Goal: Navigation & Orientation: Understand site structure

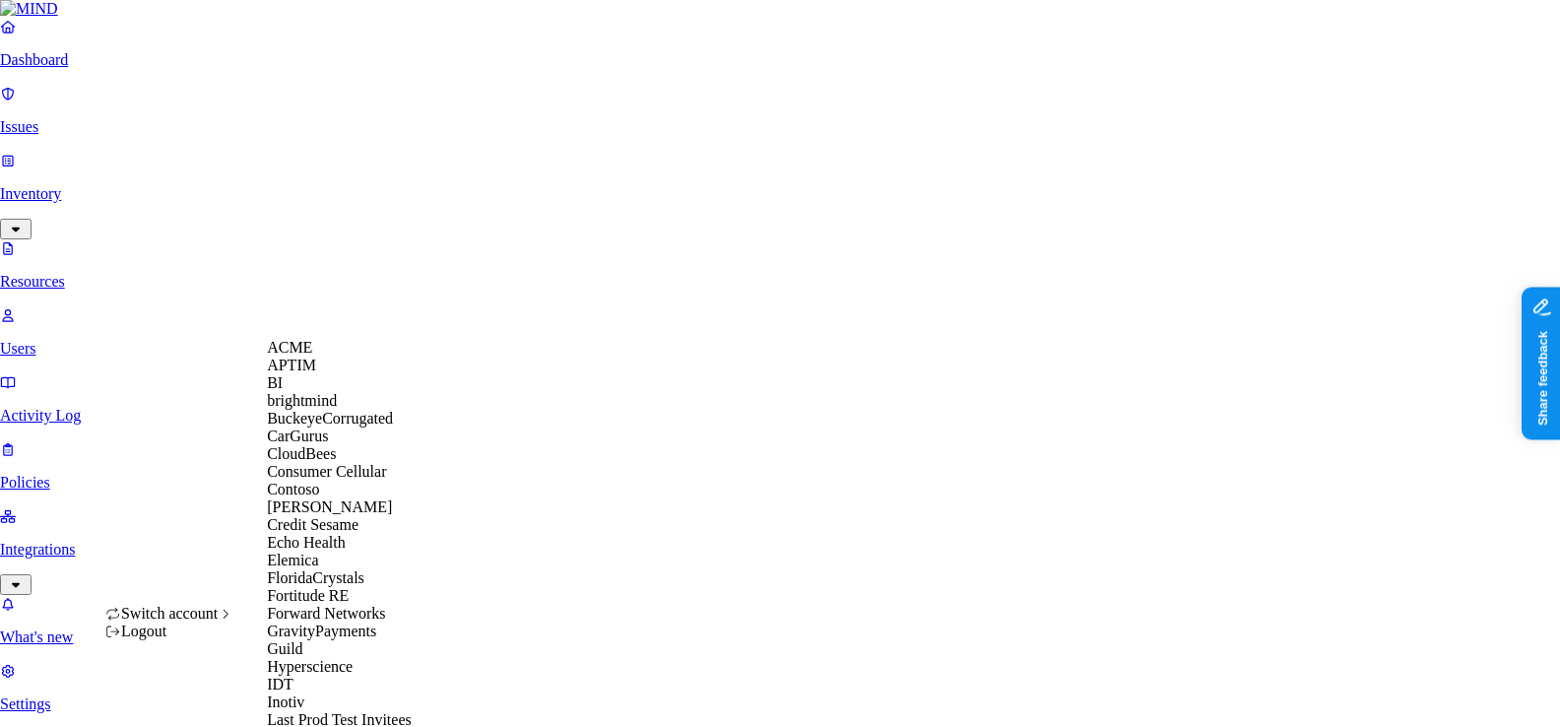
scroll to position [1079, 0]
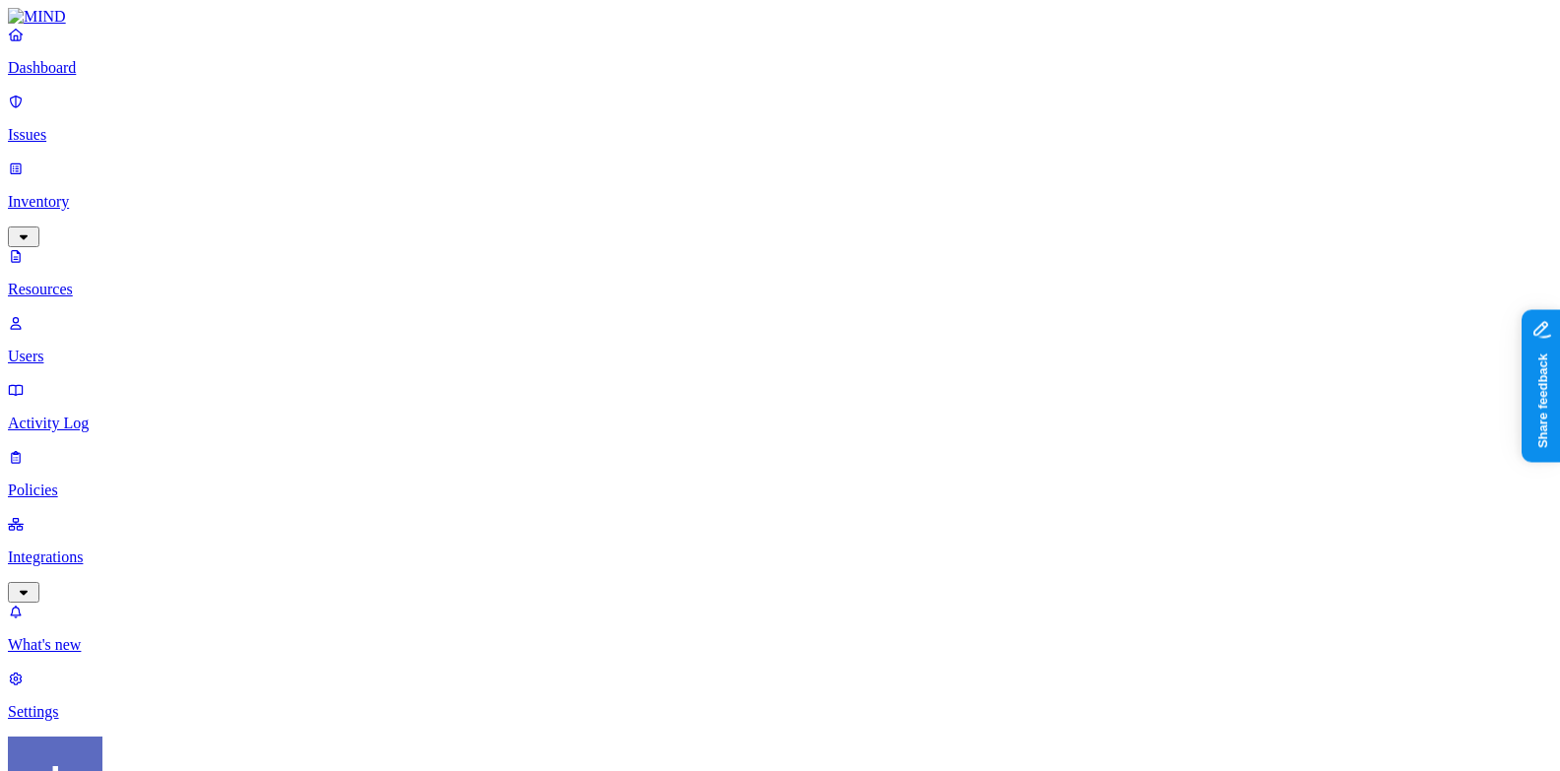
click at [140, 549] on p "Integrations" at bounding box center [780, 558] width 1545 height 18
click at [139, 603] on link "Cloud" at bounding box center [780, 628] width 1545 height 51
click at [158, 348] on p "Policies" at bounding box center [780, 357] width 1545 height 18
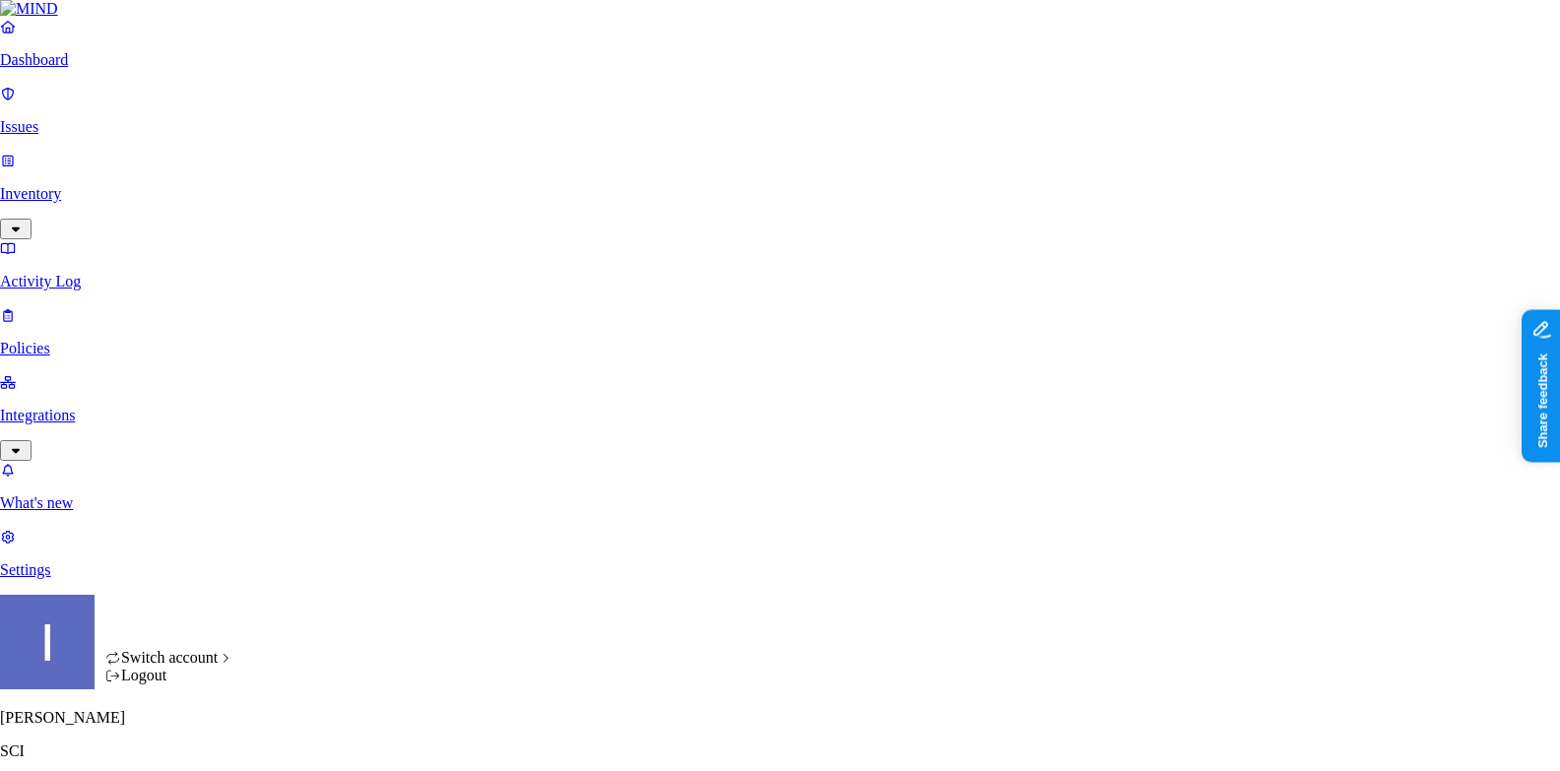
click at [193, 726] on html "Dashboard Issues Inventory Activity Log Policies Integrations What's new 1 Sett…" at bounding box center [780, 563] width 1560 height 1127
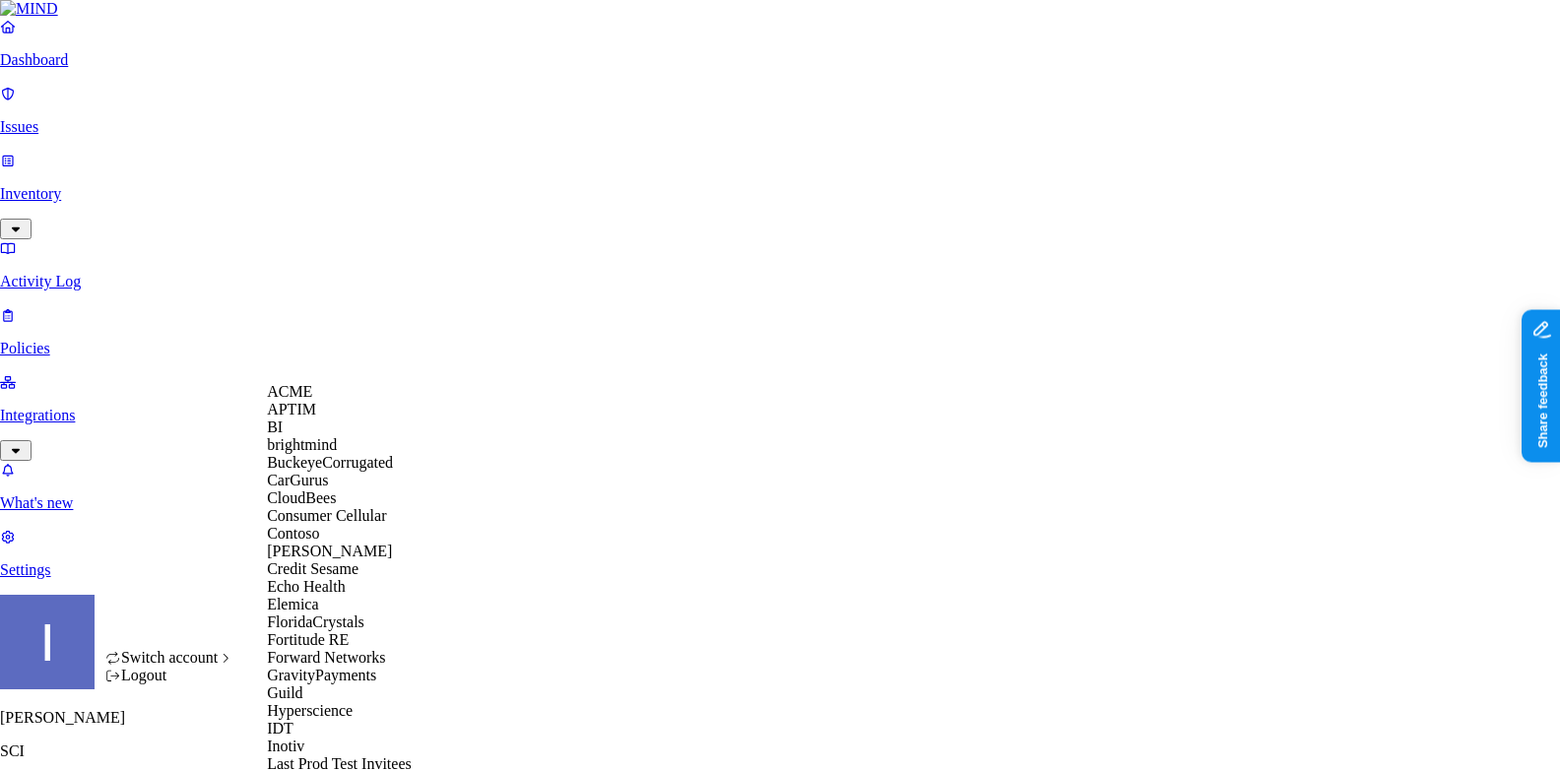
scroll to position [253, 0]
click at [315, 578] on span "Echo Health" at bounding box center [306, 586] width 79 height 17
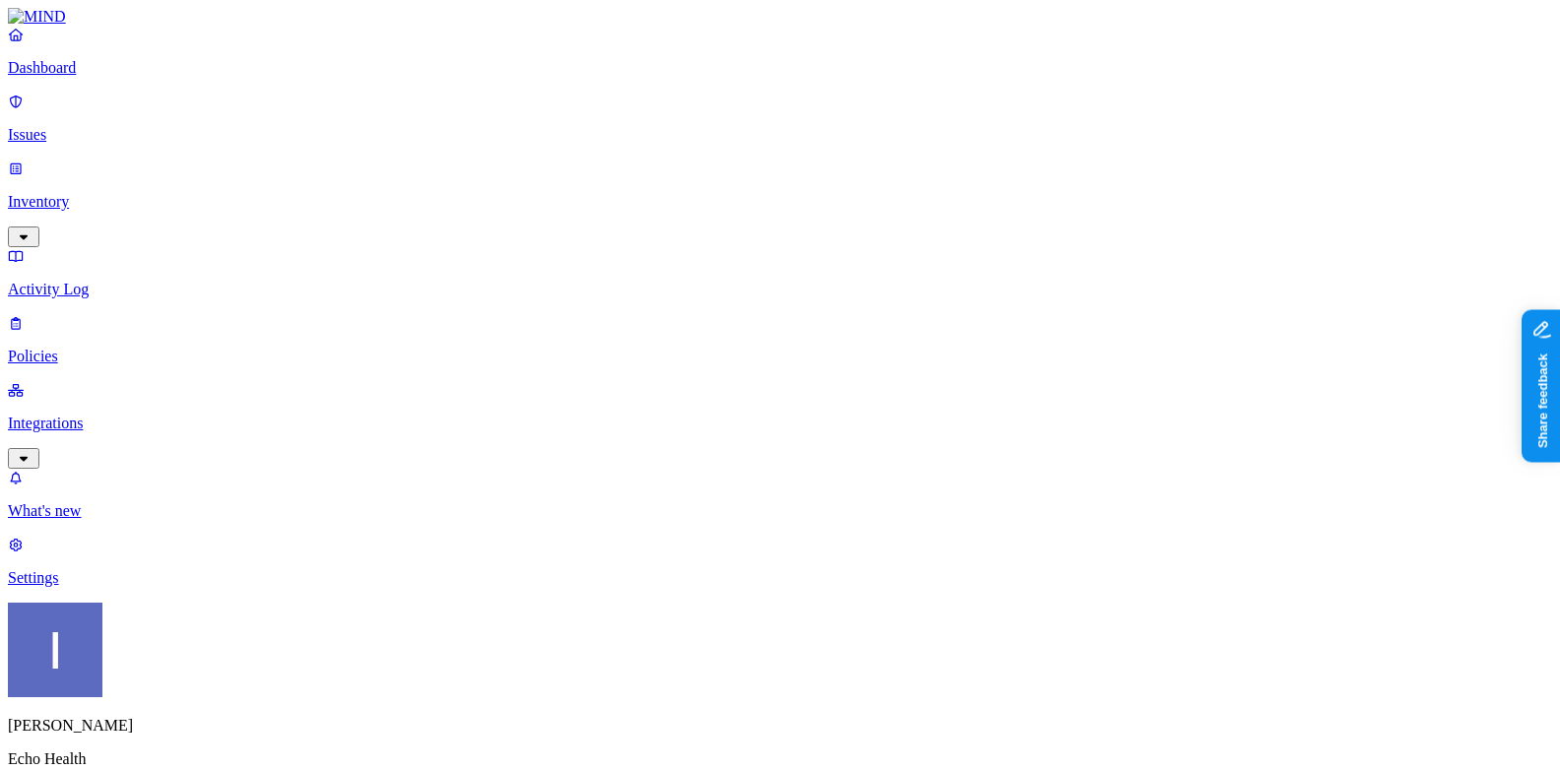
click at [102, 587] on p "Settings" at bounding box center [780, 578] width 1545 height 18
click at [115, 415] on p "Integrations" at bounding box center [780, 424] width 1545 height 18
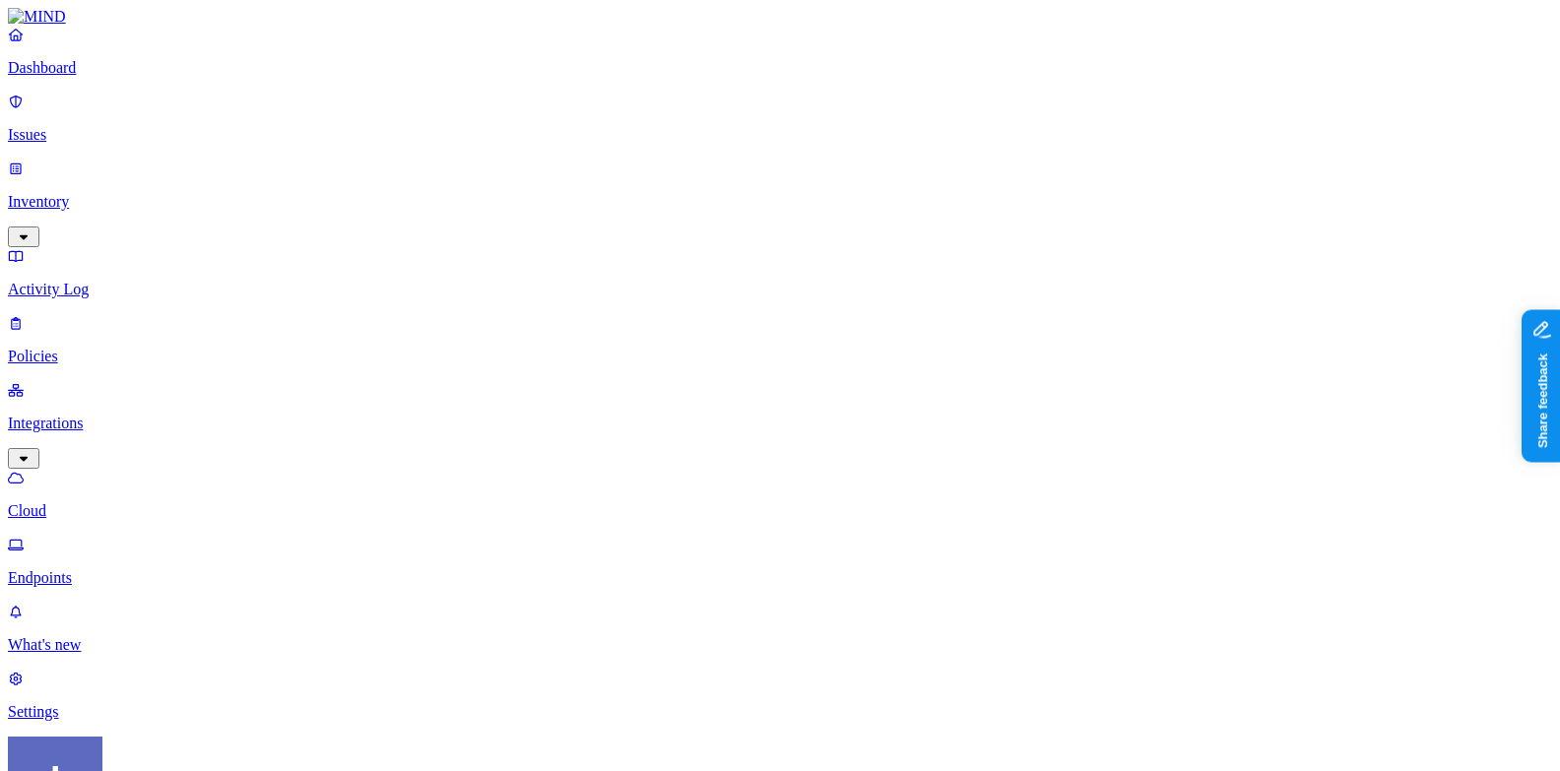
click at [111, 569] on p "Endpoints" at bounding box center [780, 578] width 1545 height 18
click at [110, 381] on link "Integrations" at bounding box center [780, 423] width 1545 height 85
click at [114, 348] on p "Policies" at bounding box center [780, 357] width 1545 height 18
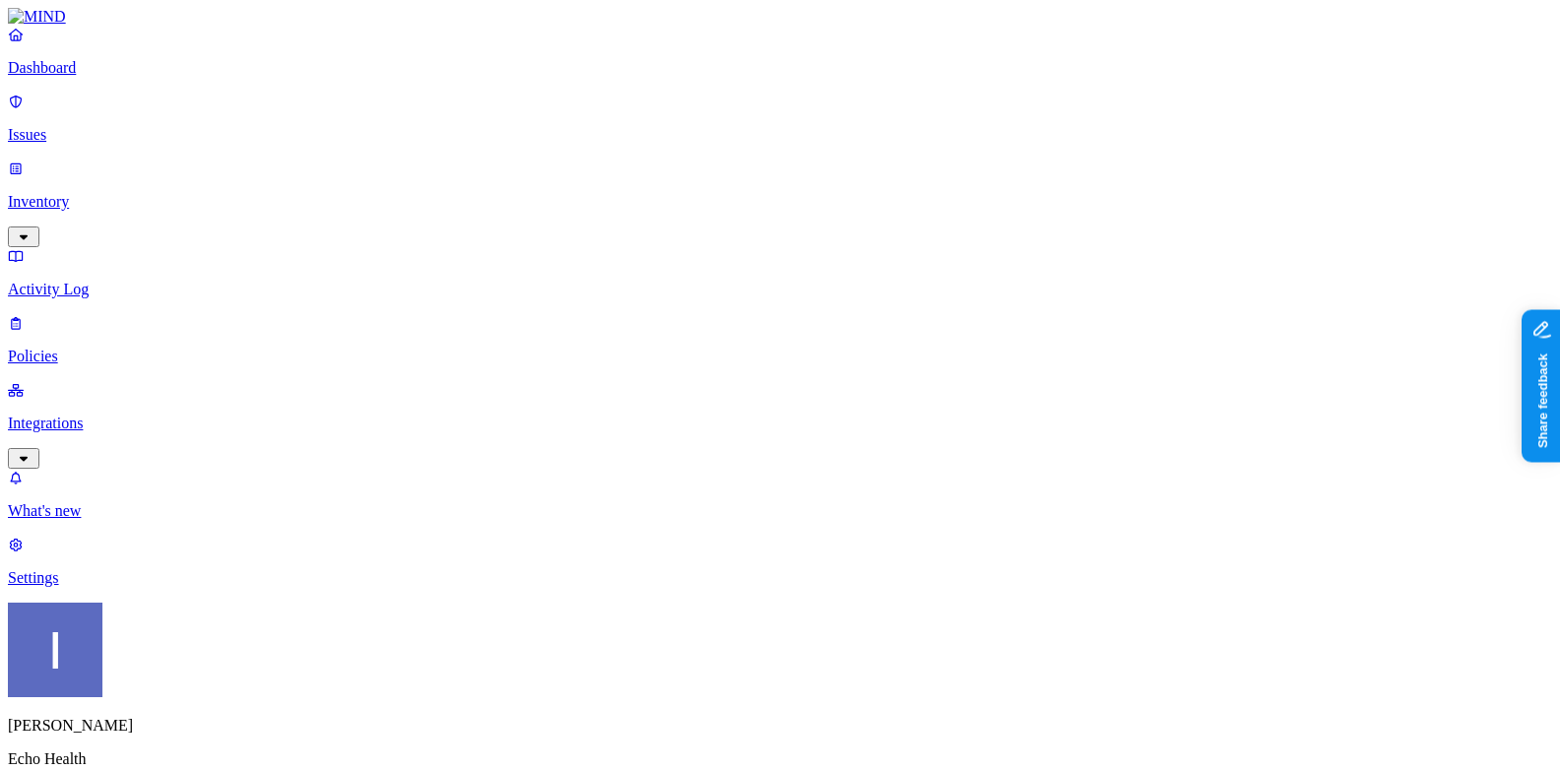
click at [180, 735] on html "Dashboard Issues Inventory Activity Log Policies Integrations What's new 1 Sett…" at bounding box center [780, 567] width 1560 height 1135
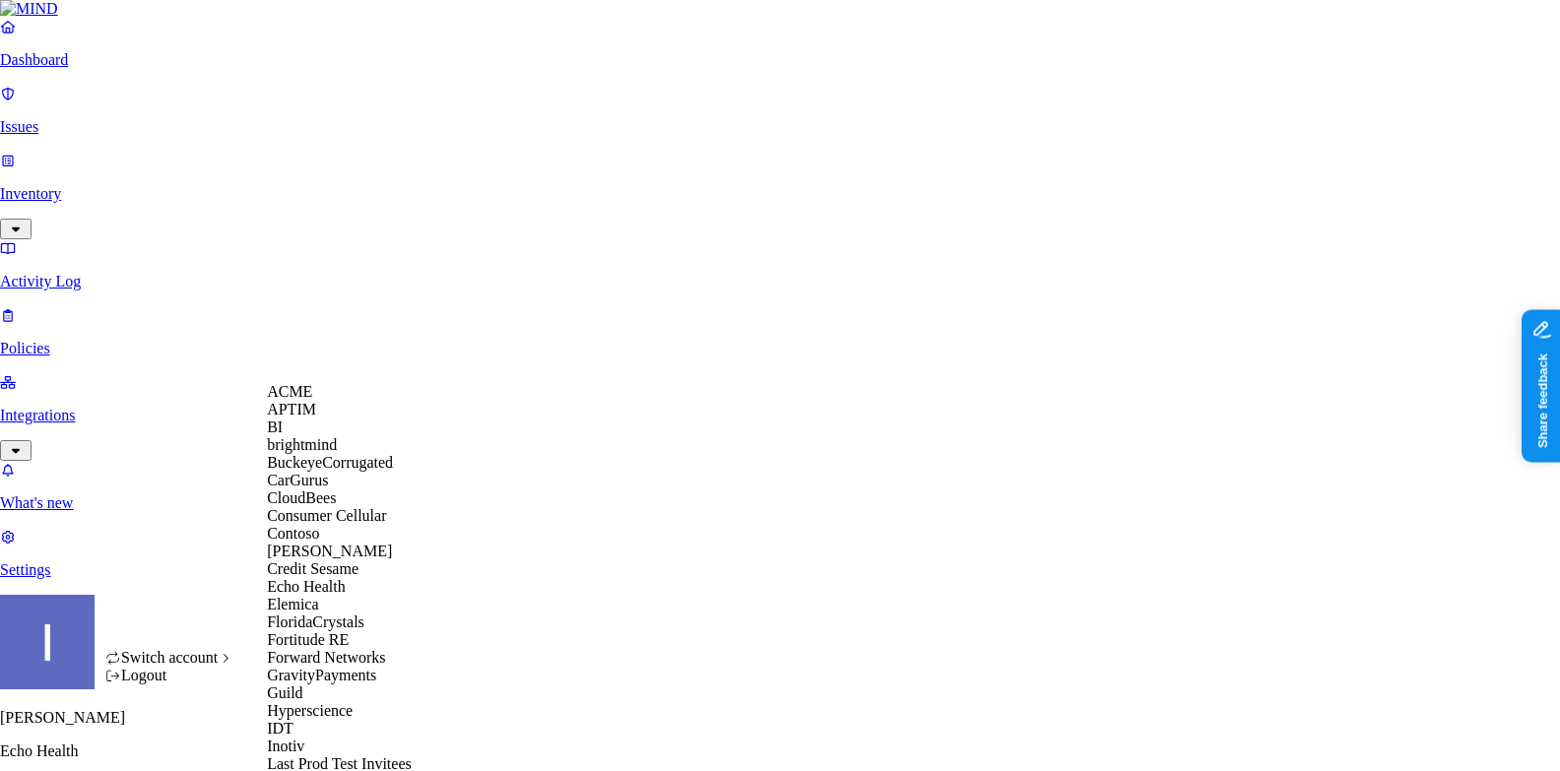
scroll to position [1108, 0]
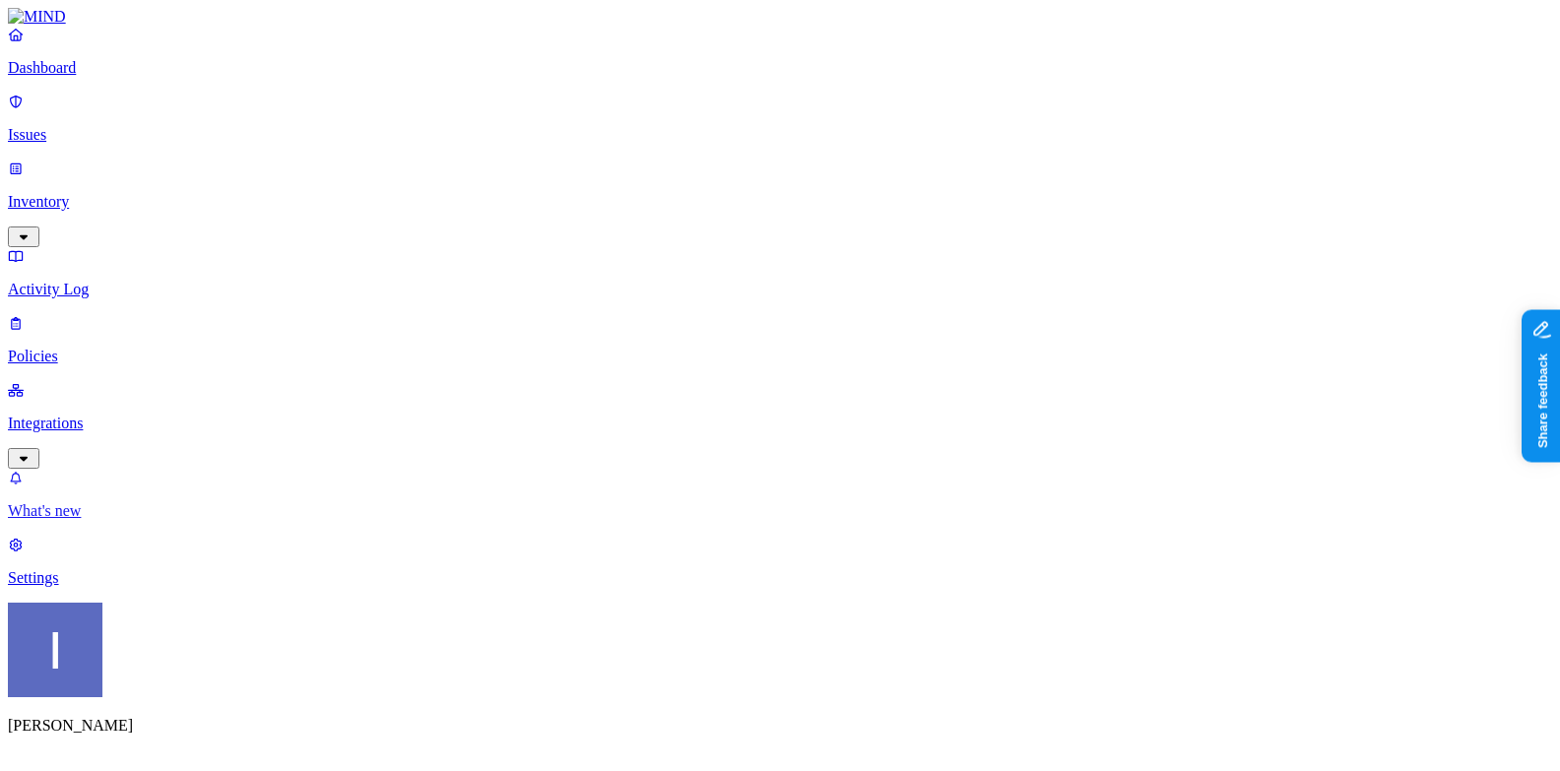
click at [107, 520] on link "What's new" at bounding box center [780, 494] width 1545 height 51
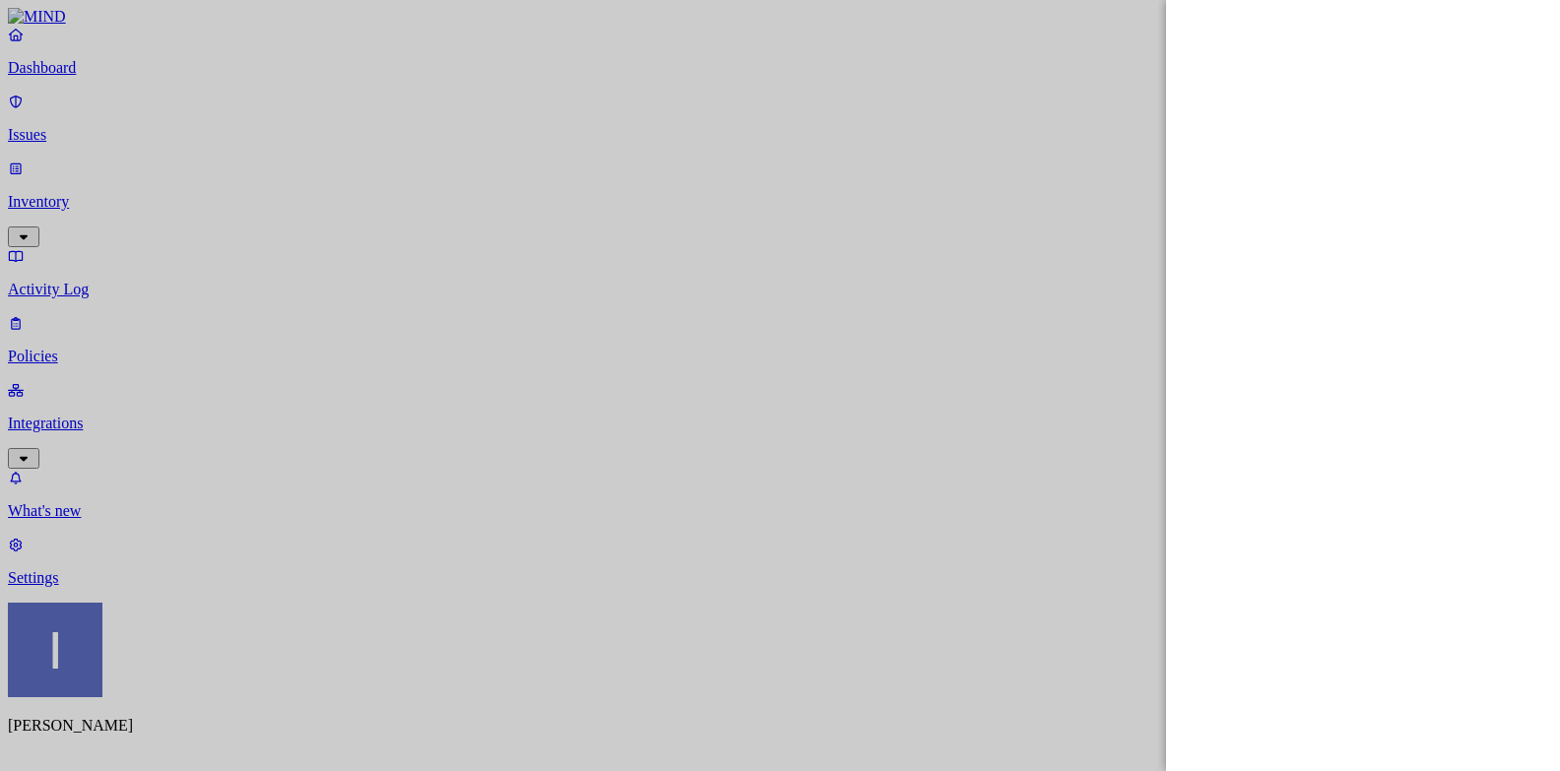
click at [107, 681] on div at bounding box center [780, 385] width 1560 height 771
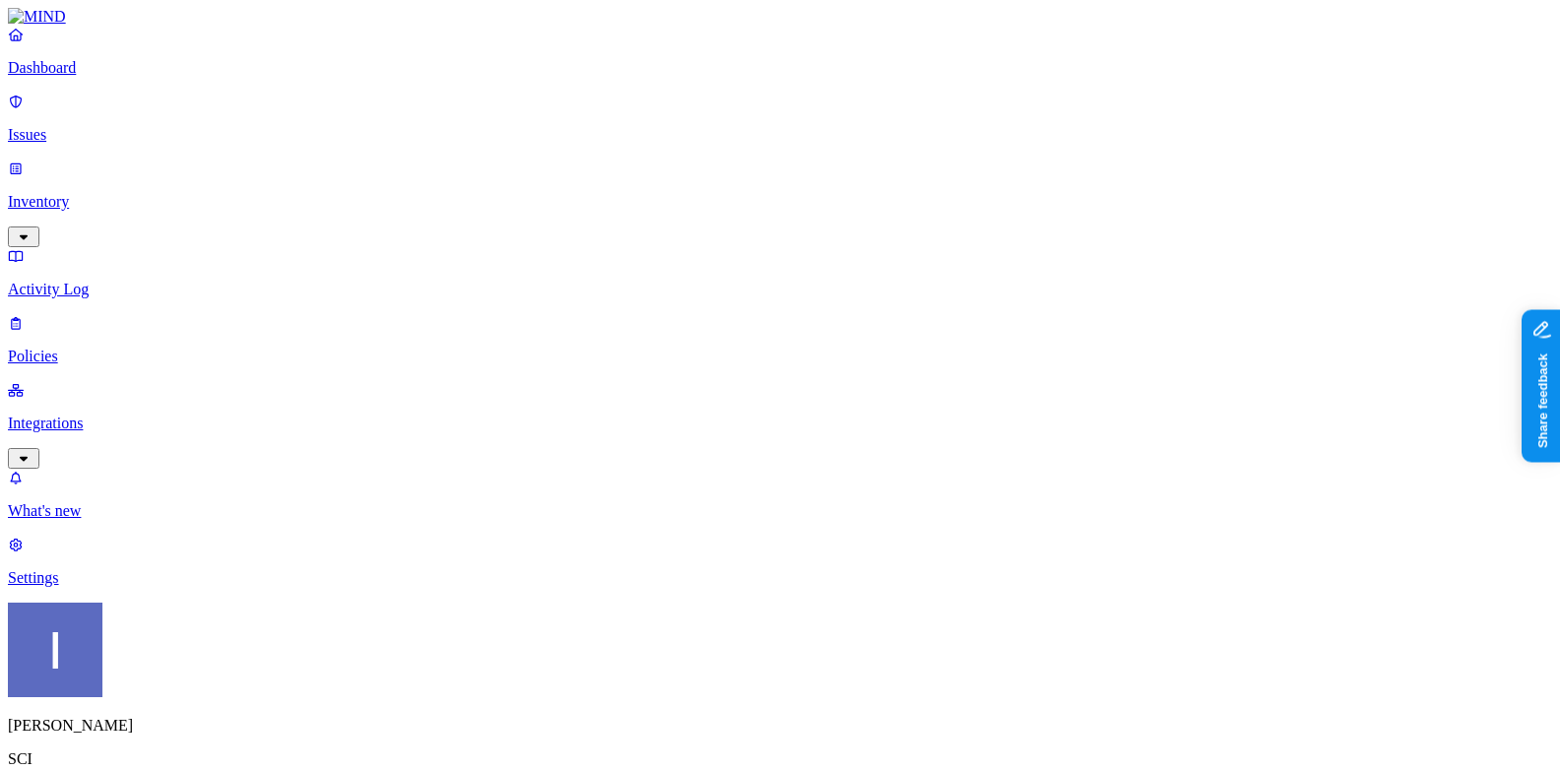
click at [107, 587] on p "Settings" at bounding box center [780, 578] width 1545 height 18
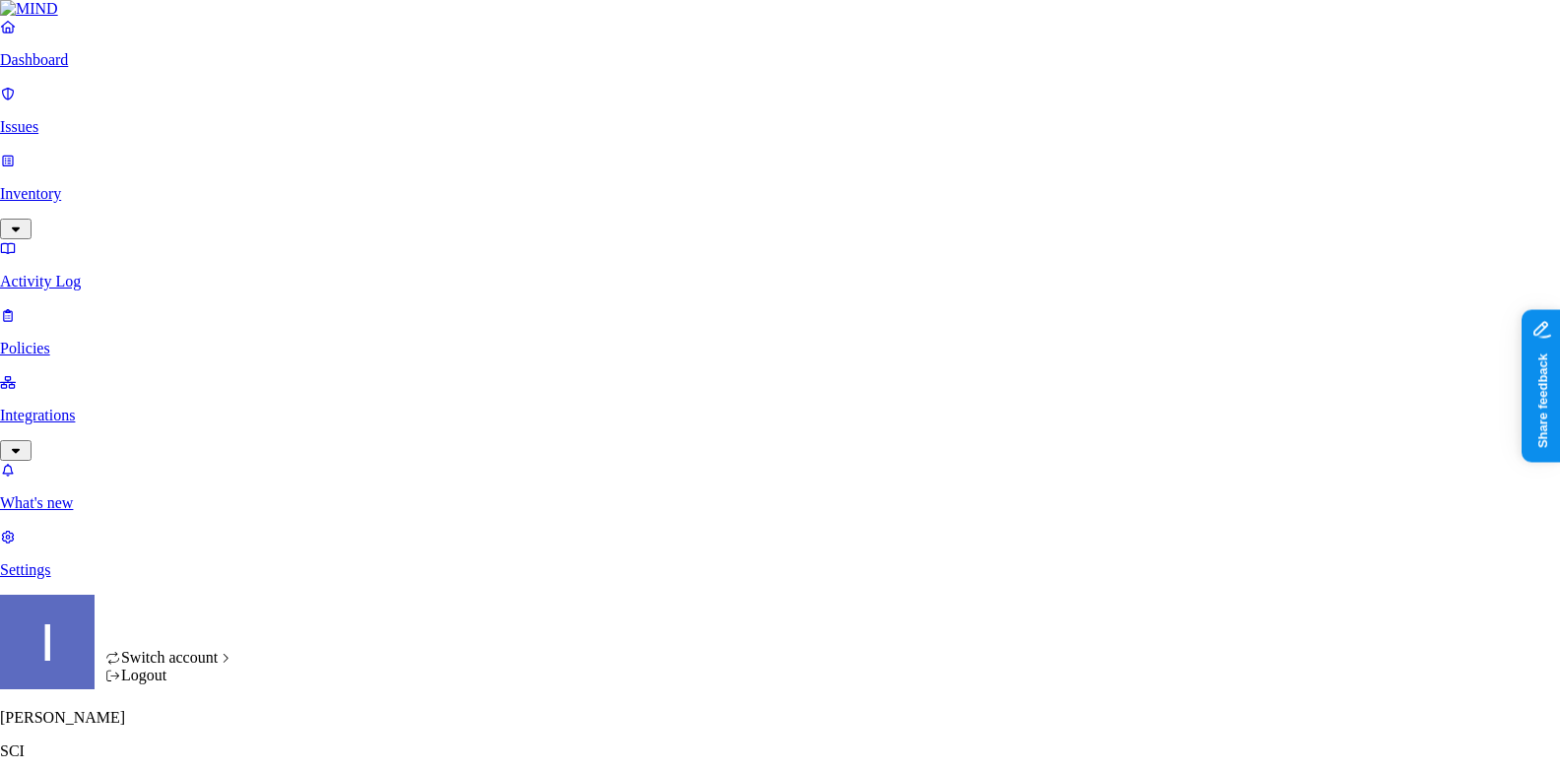
click at [191, 742] on html "Dashboard Issues Inventory Activity Log Policies Integrations What's new 1 Sett…" at bounding box center [780, 733] width 1560 height 1466
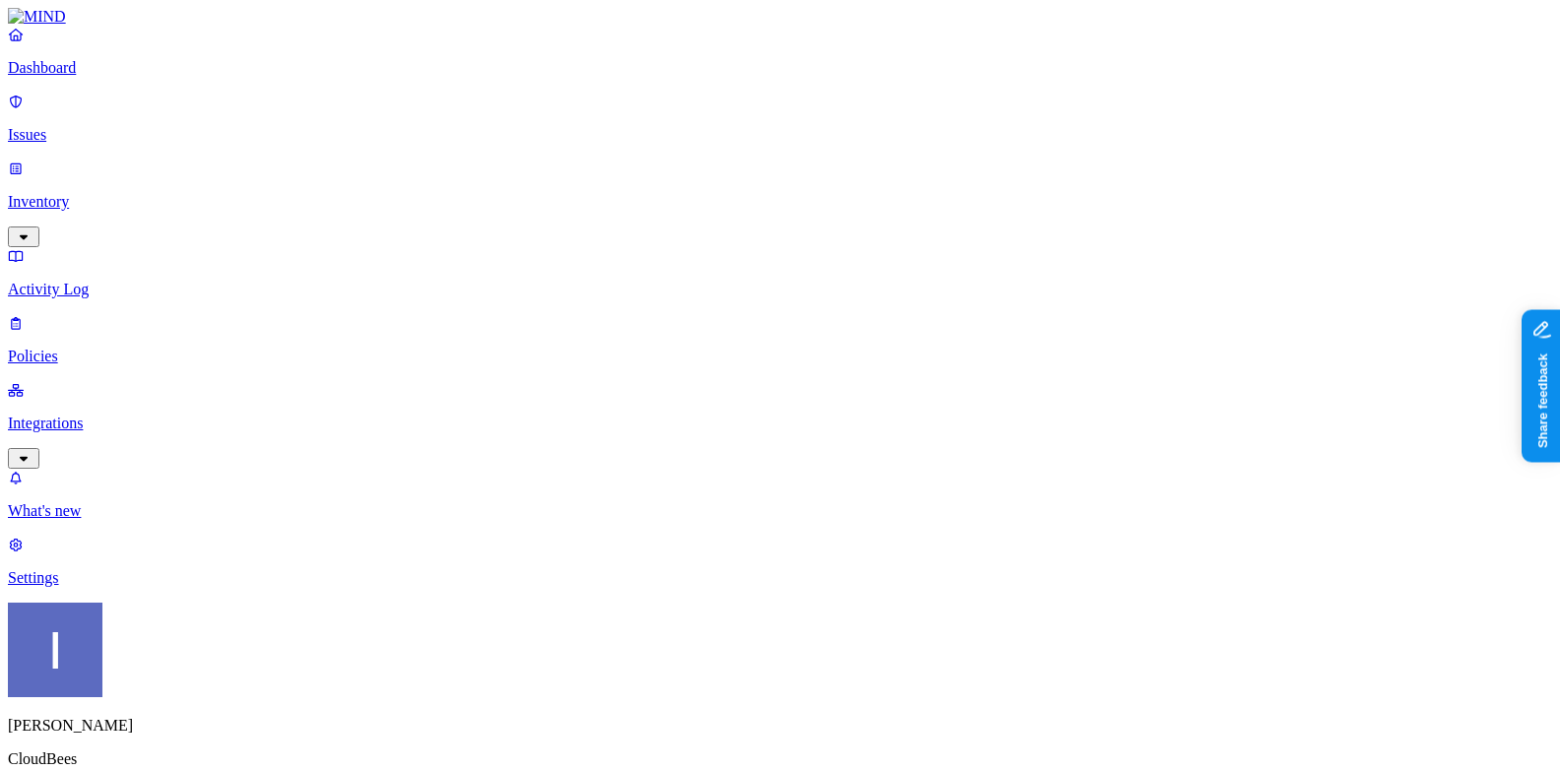
click at [202, 730] on div "[PERSON_NAME] CloudBees" at bounding box center [780, 704] width 1545 height 202
click at [200, 735] on html "Dashboard Issues Inventory Activity Log Policies Integrations What's new 1 Sett…" at bounding box center [780, 754] width 1560 height 1509
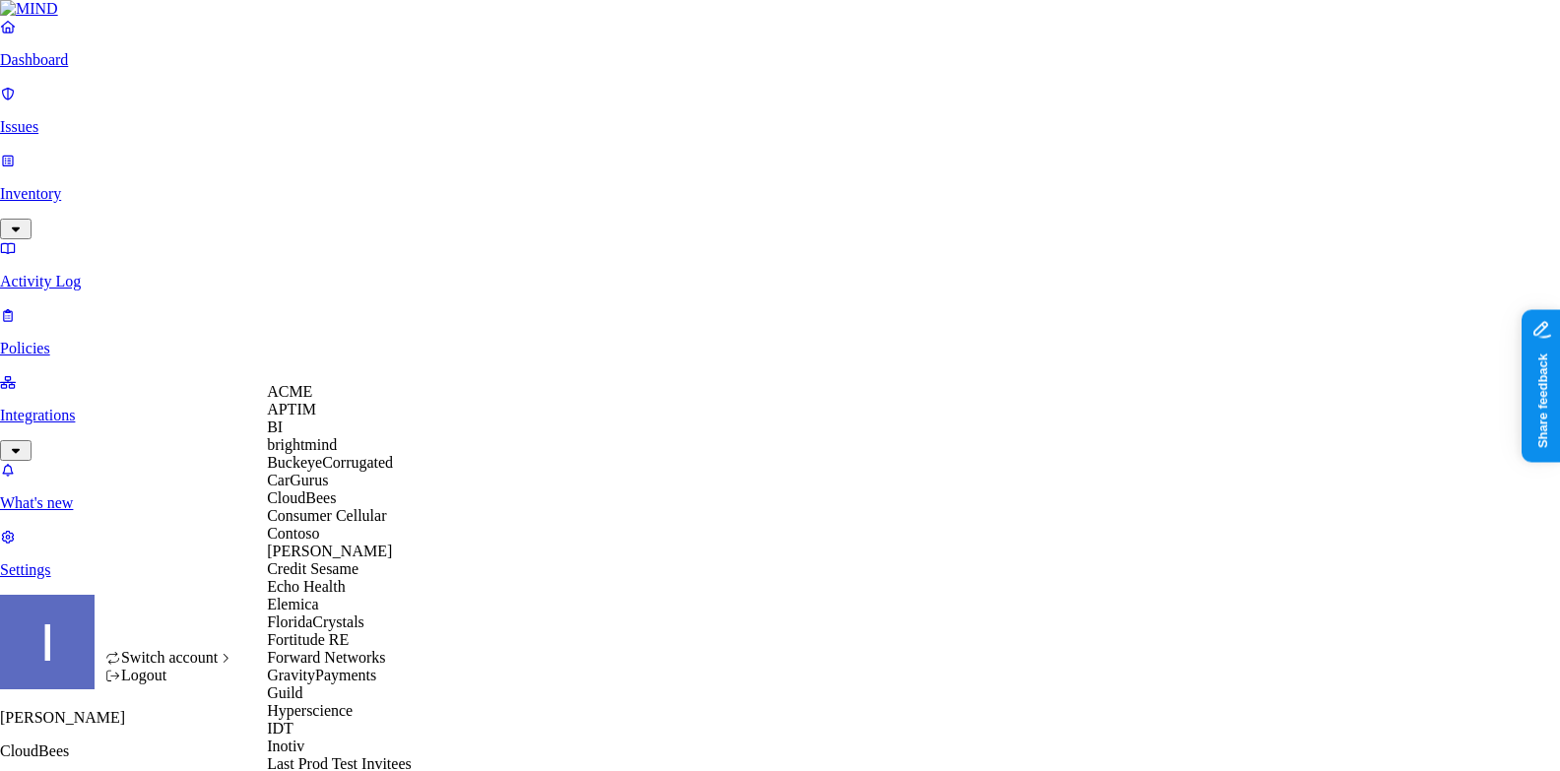
scroll to position [362, 0]
click at [318, 596] on span "Elemica" at bounding box center [292, 604] width 51 height 17
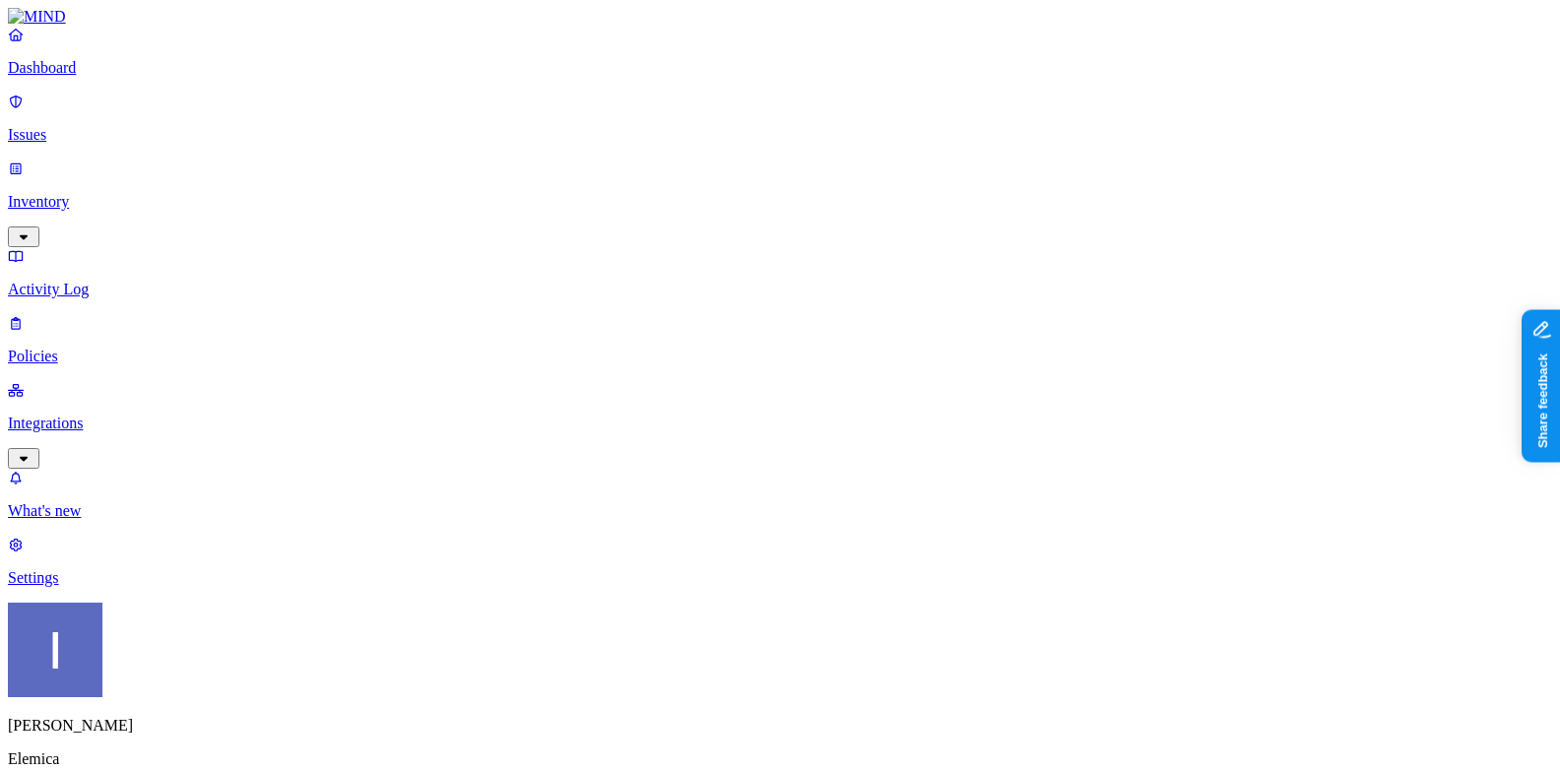
click at [185, 740] on html "Dashboard Issues Inventory Activity Log Policies Integrations What's new 1 Sett…" at bounding box center [780, 621] width 1560 height 1243
